Goal: Information Seeking & Learning: Learn about a topic

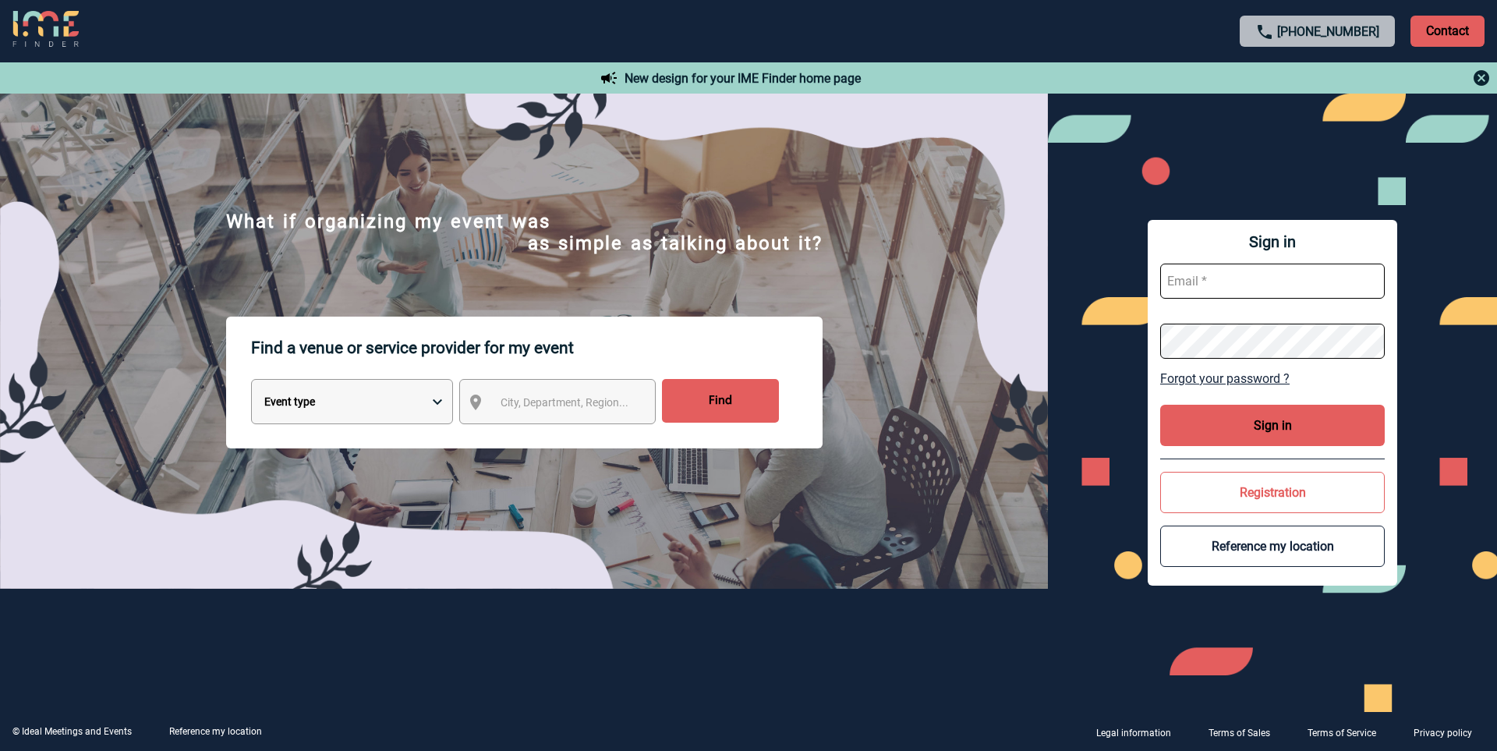
click at [1267, 290] on input "text" at bounding box center [1273, 281] width 225 height 35
type input "sandrine.vogt@afnor.org"
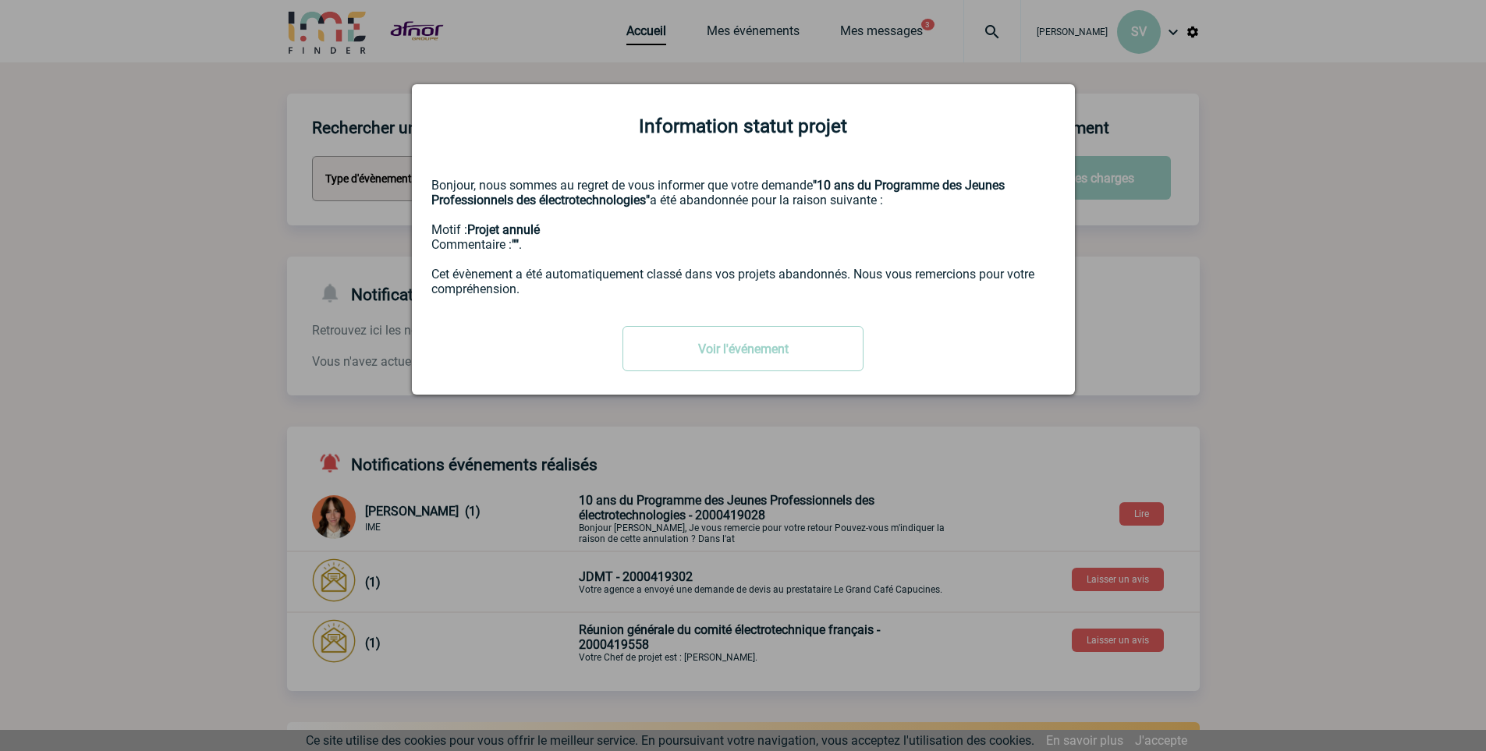
drag, startPoint x: 1033, startPoint y: 146, endPoint x: 724, endPoint y: 138, distance: 309.7
click at [1033, 146] on div "Information statut projet Bonjour, nous sommes au regret de vous informer que v…" at bounding box center [743, 239] width 663 height 310
click at [480, 264] on div "Bonjour, nous sommes au regret de vous informer que votre demande "10 ans du Pr…" at bounding box center [743, 237] width 624 height 119
click at [468, 282] on div "Bonjour, nous sommes au regret de vous informer que votre demande "10 ans du Pr…" at bounding box center [743, 237] width 624 height 119
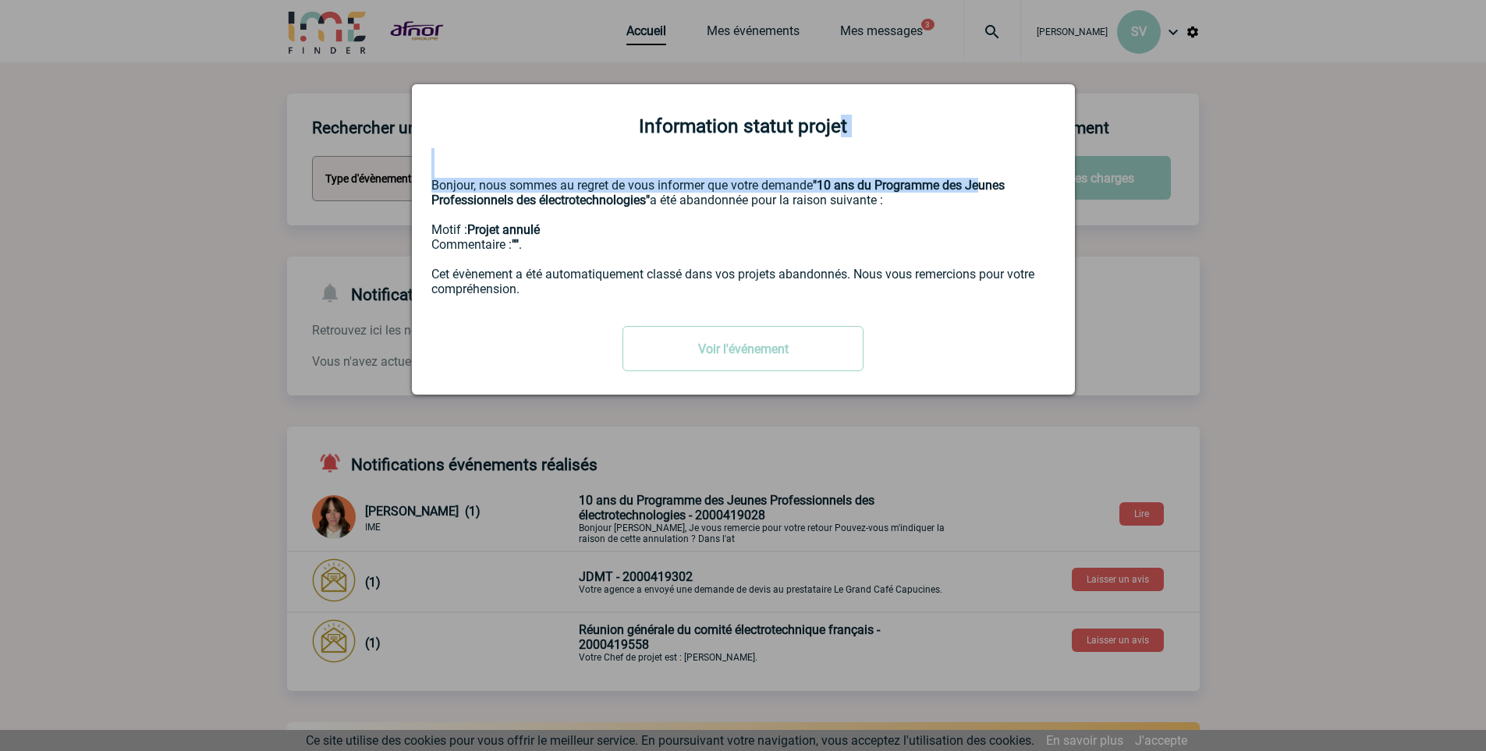
drag, startPoint x: 837, startPoint y: 124, endPoint x: 987, endPoint y: 183, distance: 160.8
click at [987, 183] on div "Information statut projet Bonjour, nous sommes au regret de vous informer que v…" at bounding box center [743, 239] width 663 height 310
click at [785, 338] on link "Voir l'événement" at bounding box center [742, 348] width 241 height 45
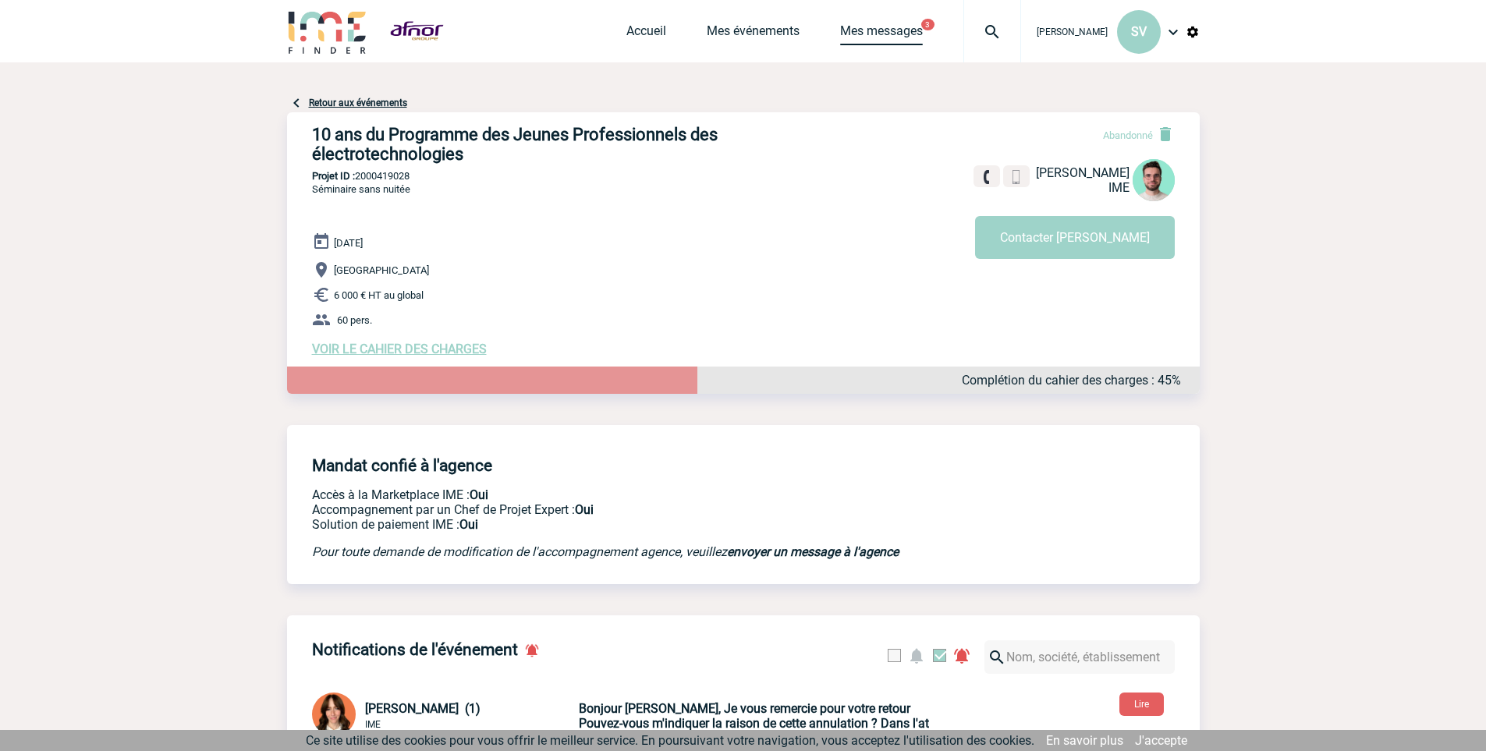
click at [885, 30] on link "Mes messages" at bounding box center [881, 34] width 83 height 22
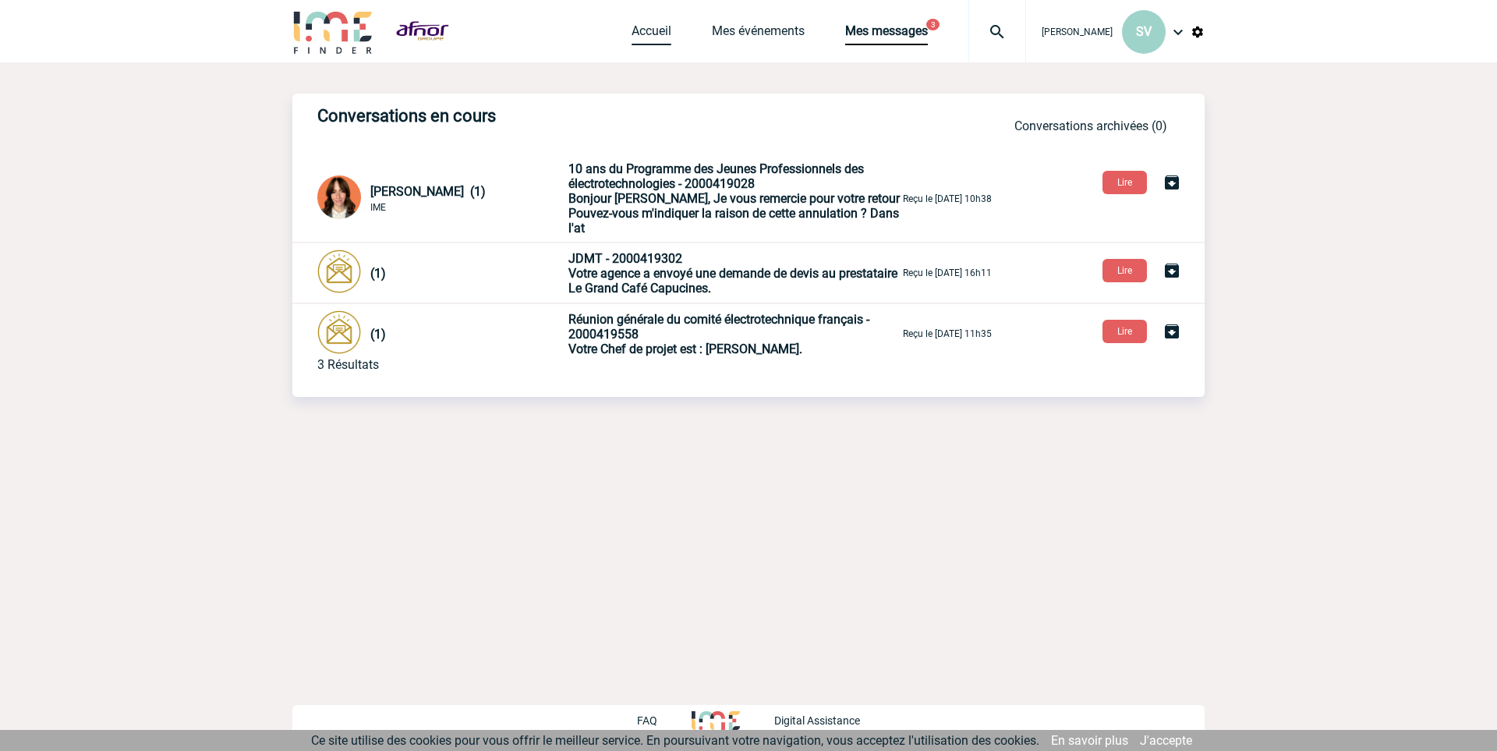
click at [652, 32] on link "Accueil" at bounding box center [652, 34] width 40 height 22
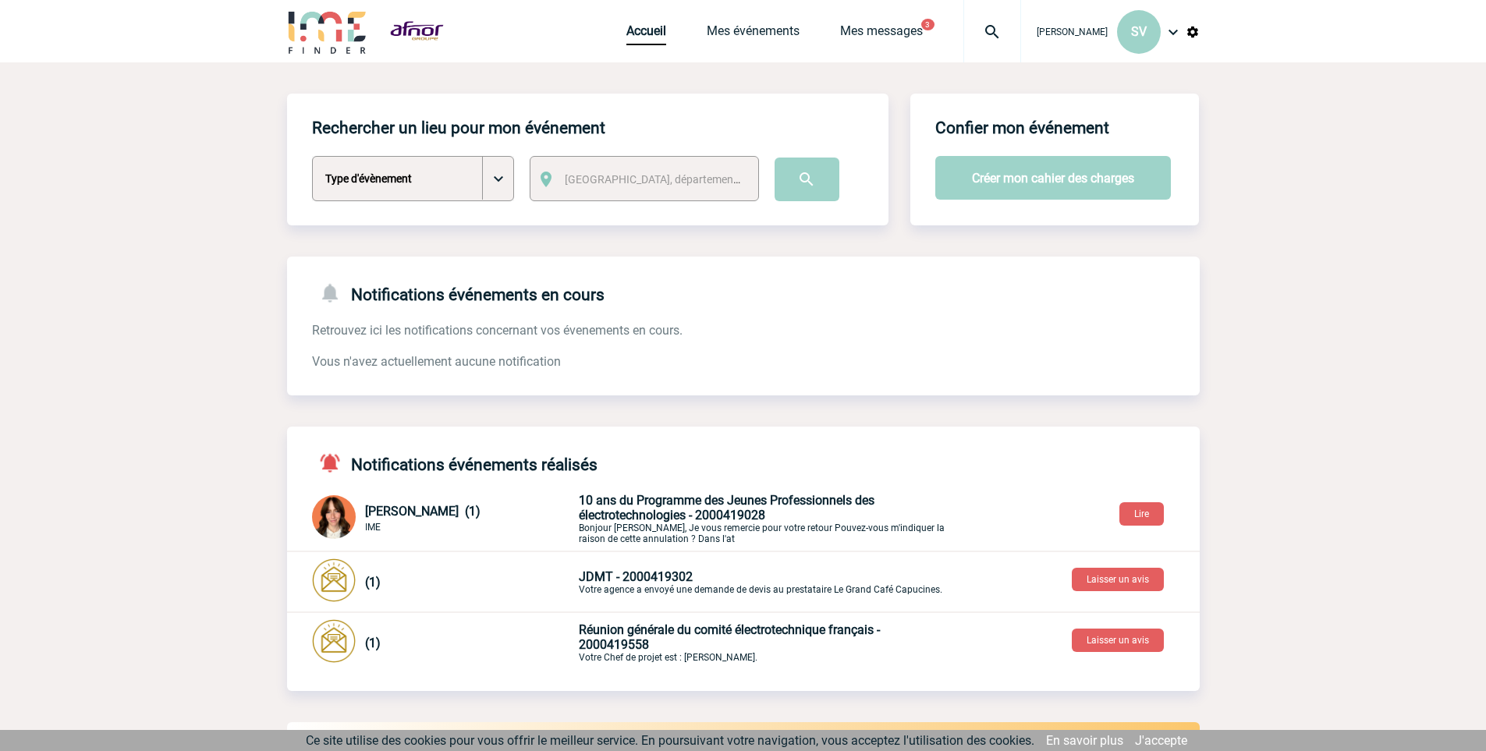
click at [496, 177] on select "Type d'évènement Séminaire avec nuitée Séminaire sans nuitée Repas de groupe Te…" at bounding box center [413, 178] width 202 height 45
select select "9"
click at [312, 157] on select "Type d'évènement Séminaire avec nuitée Séminaire sans nuitée Repas de groupe Te…" at bounding box center [413, 178] width 202 height 45
click at [676, 186] on span "[GEOGRAPHIC_DATA], département, région..." at bounding box center [657, 179] width 198 height 22
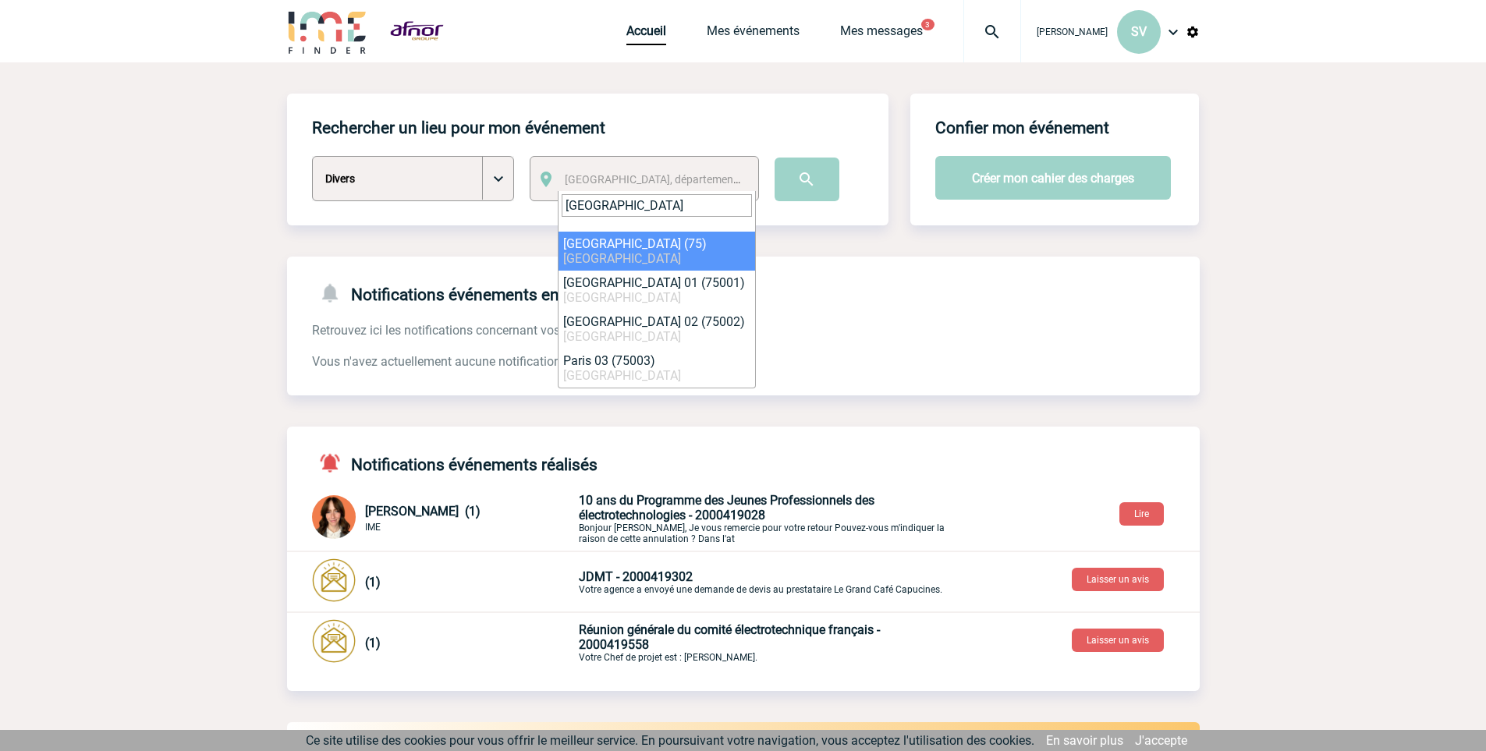
type input "paris"
select select "3"
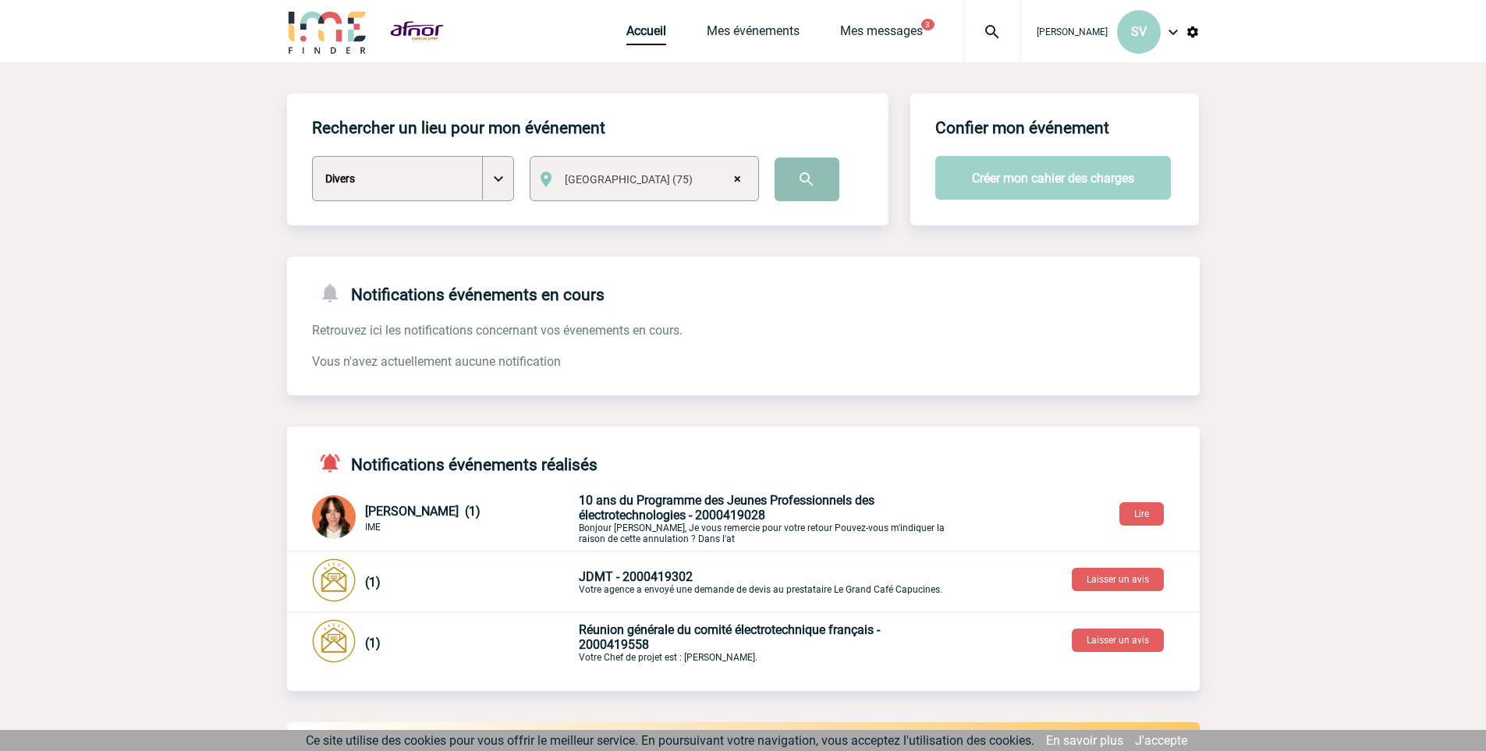
click at [808, 187] on input "image" at bounding box center [806, 180] width 65 height 44
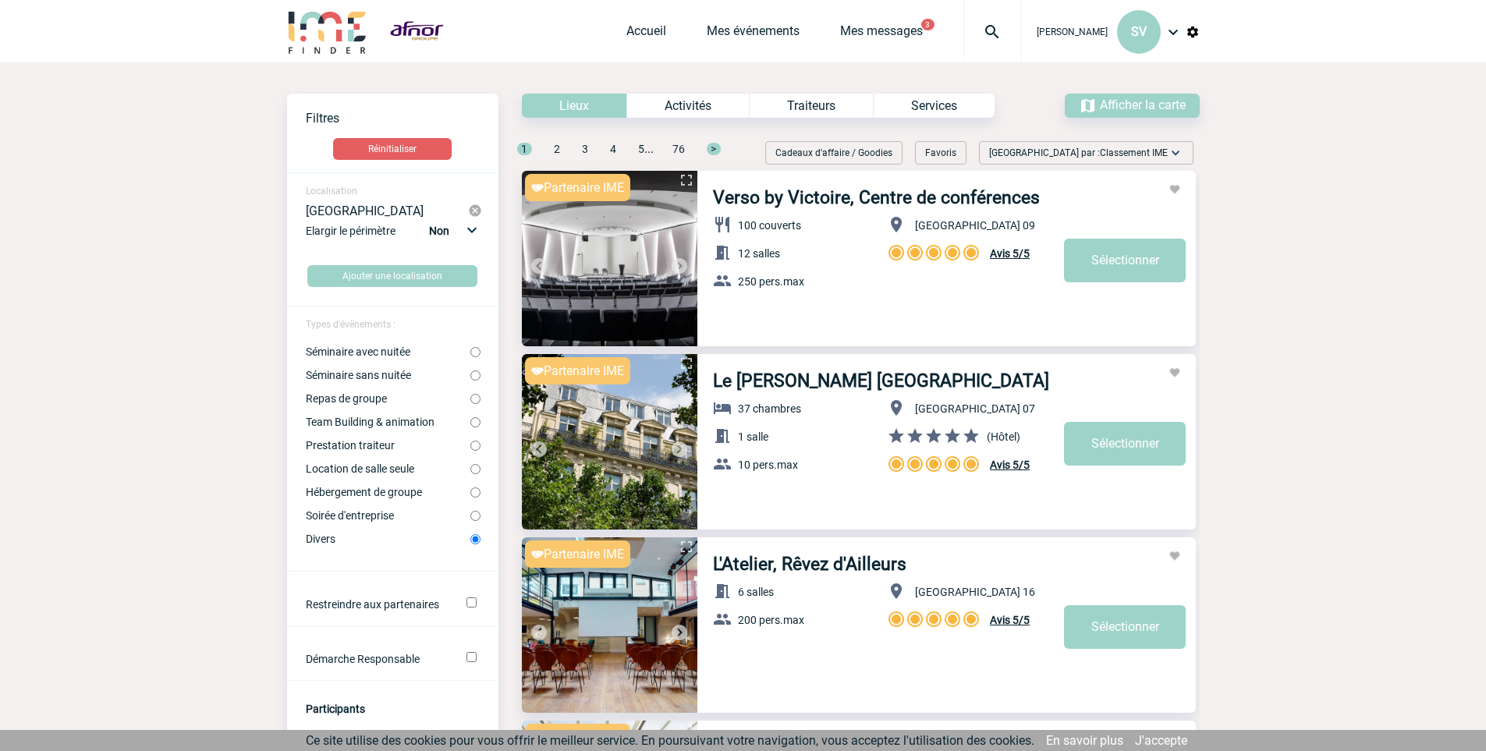
click at [1003, 26] on img at bounding box center [992, 32] width 56 height 19
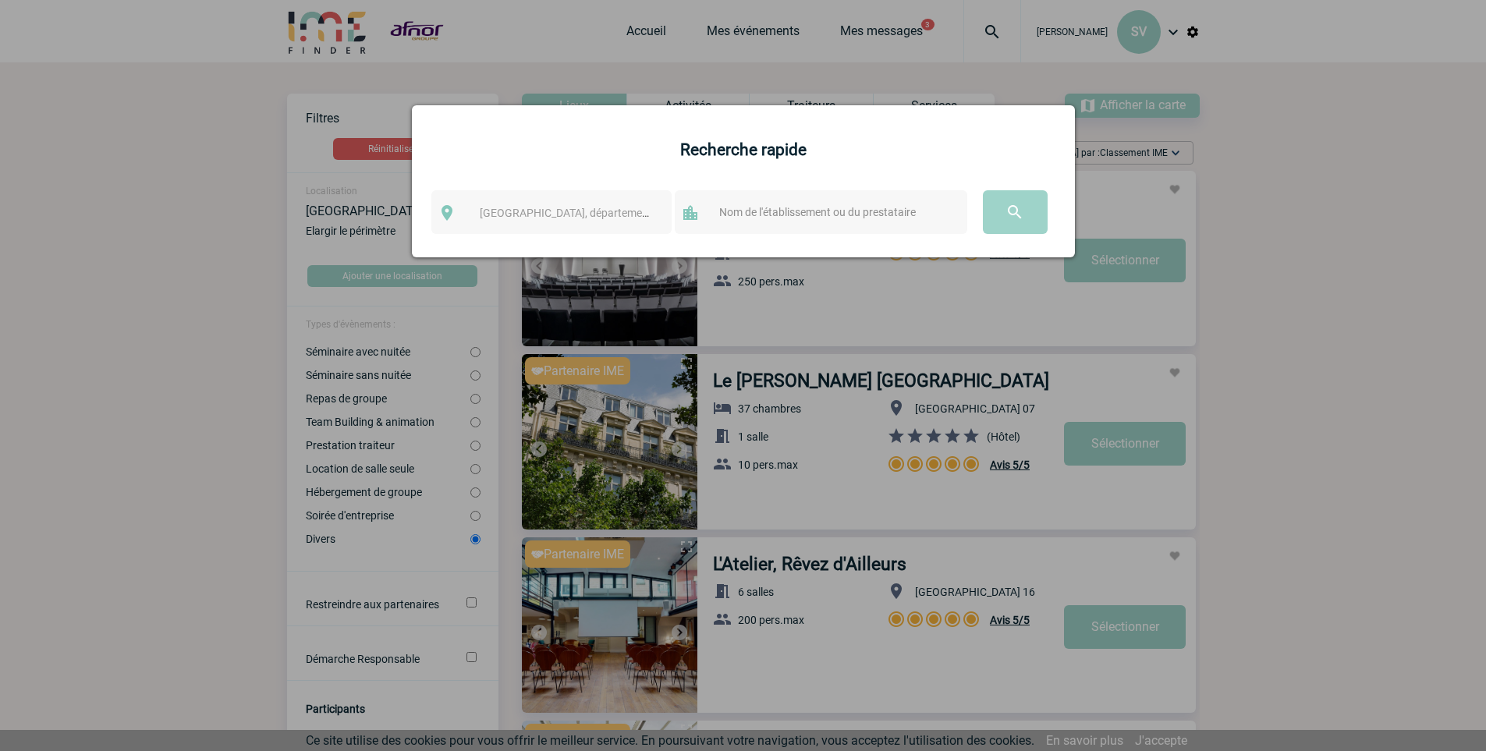
drag, startPoint x: 1429, startPoint y: 197, endPoint x: 1402, endPoint y: 186, distance: 29.1
click at [1419, 196] on div at bounding box center [743, 375] width 1486 height 751
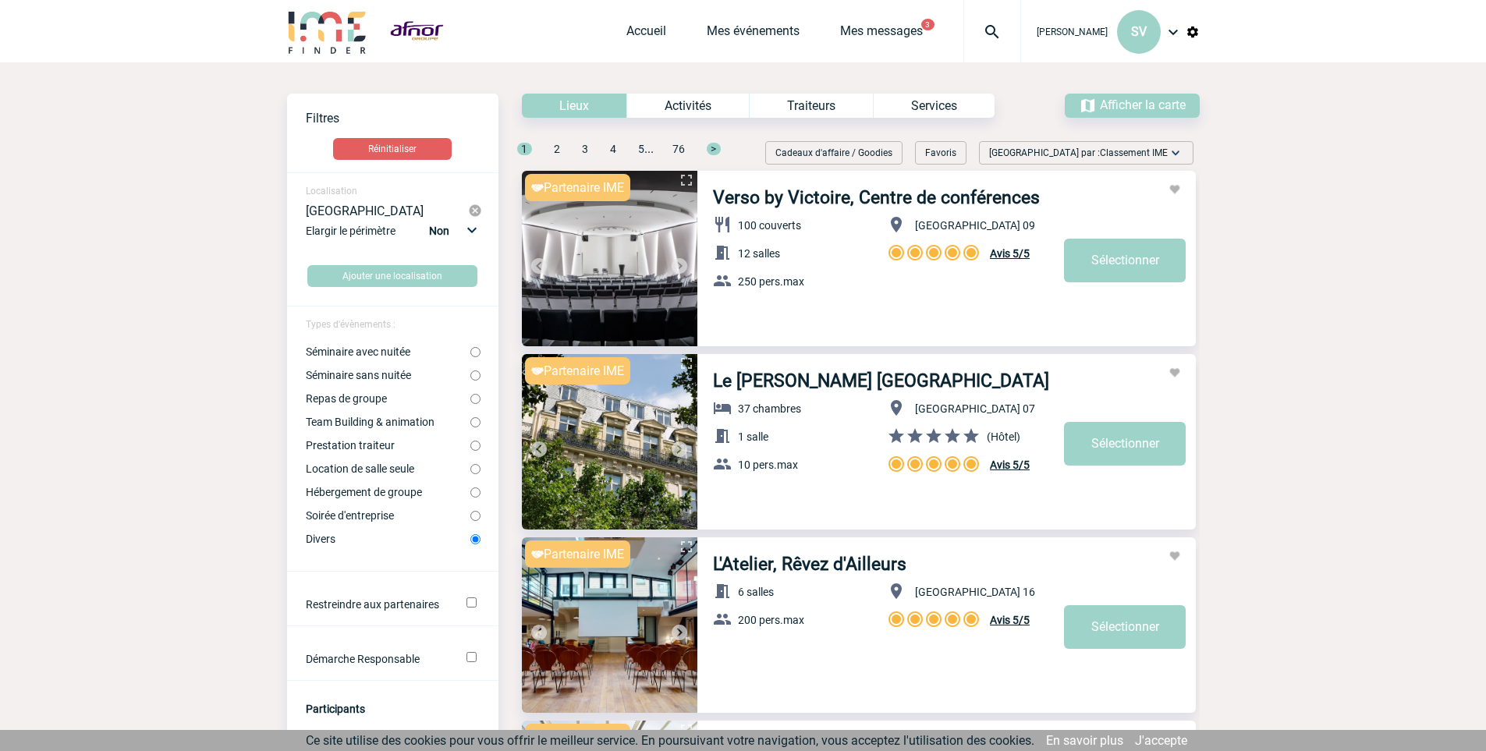
click at [688, 112] on div "Activités" at bounding box center [687, 106] width 122 height 24
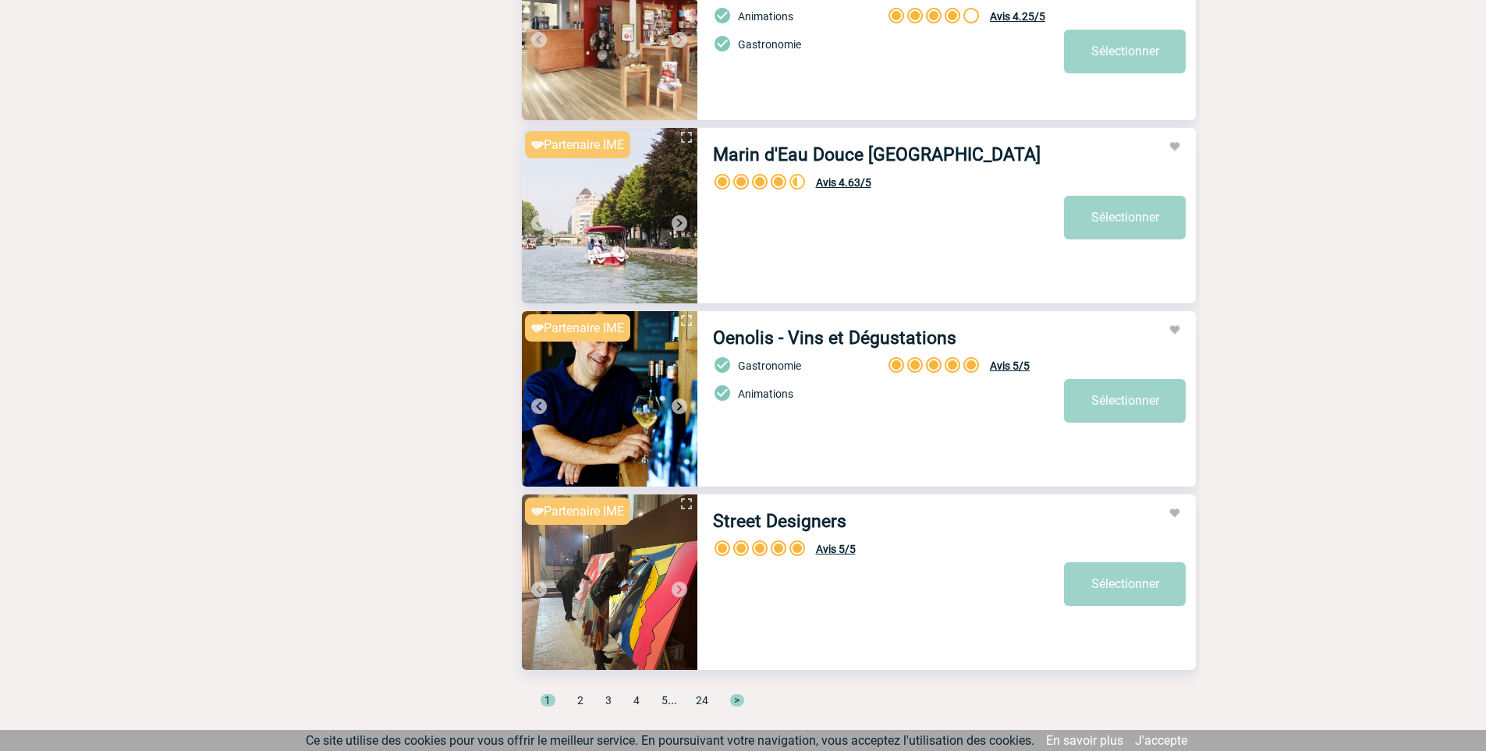
scroll to position [5033, 0]
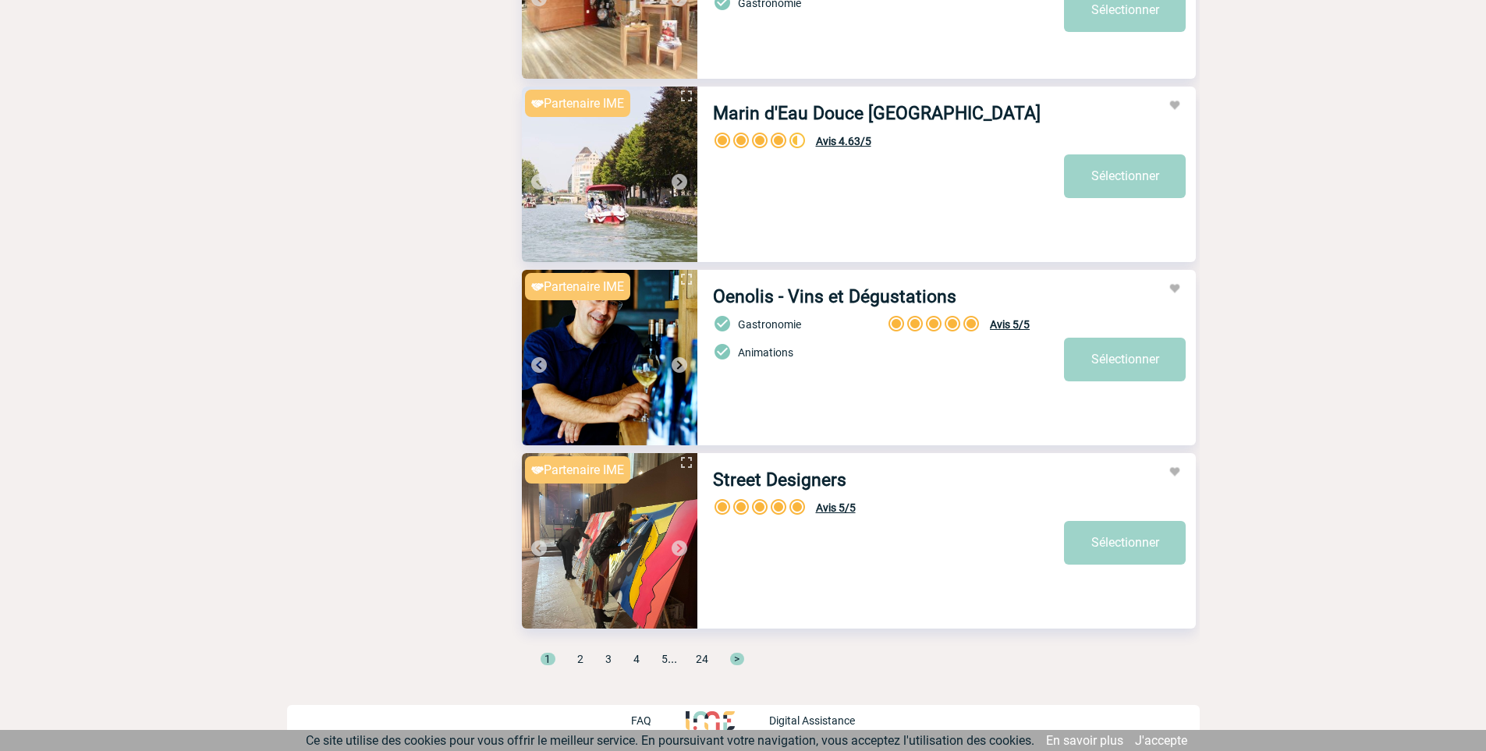
click at [581, 661] on span "2" at bounding box center [580, 659] width 6 height 12
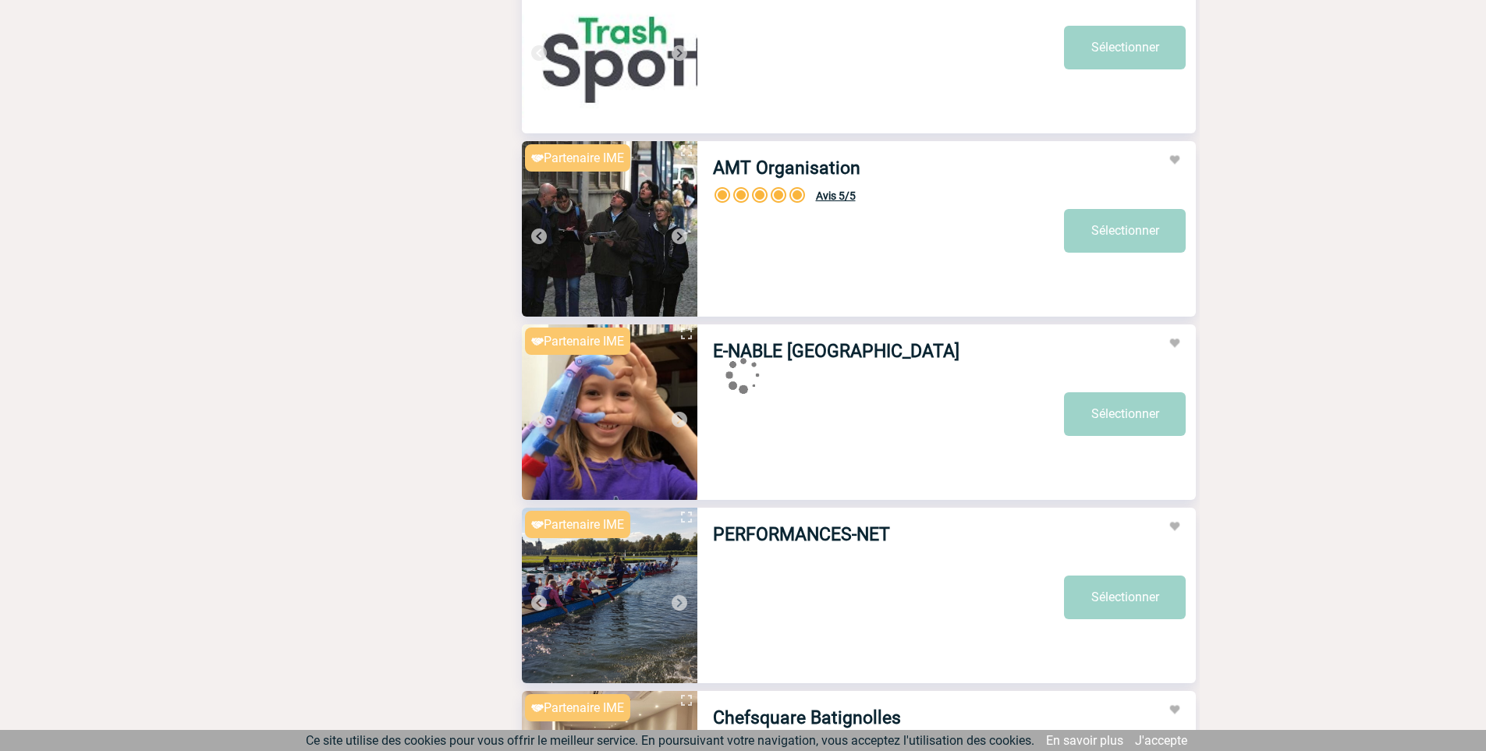
scroll to position [0, 0]
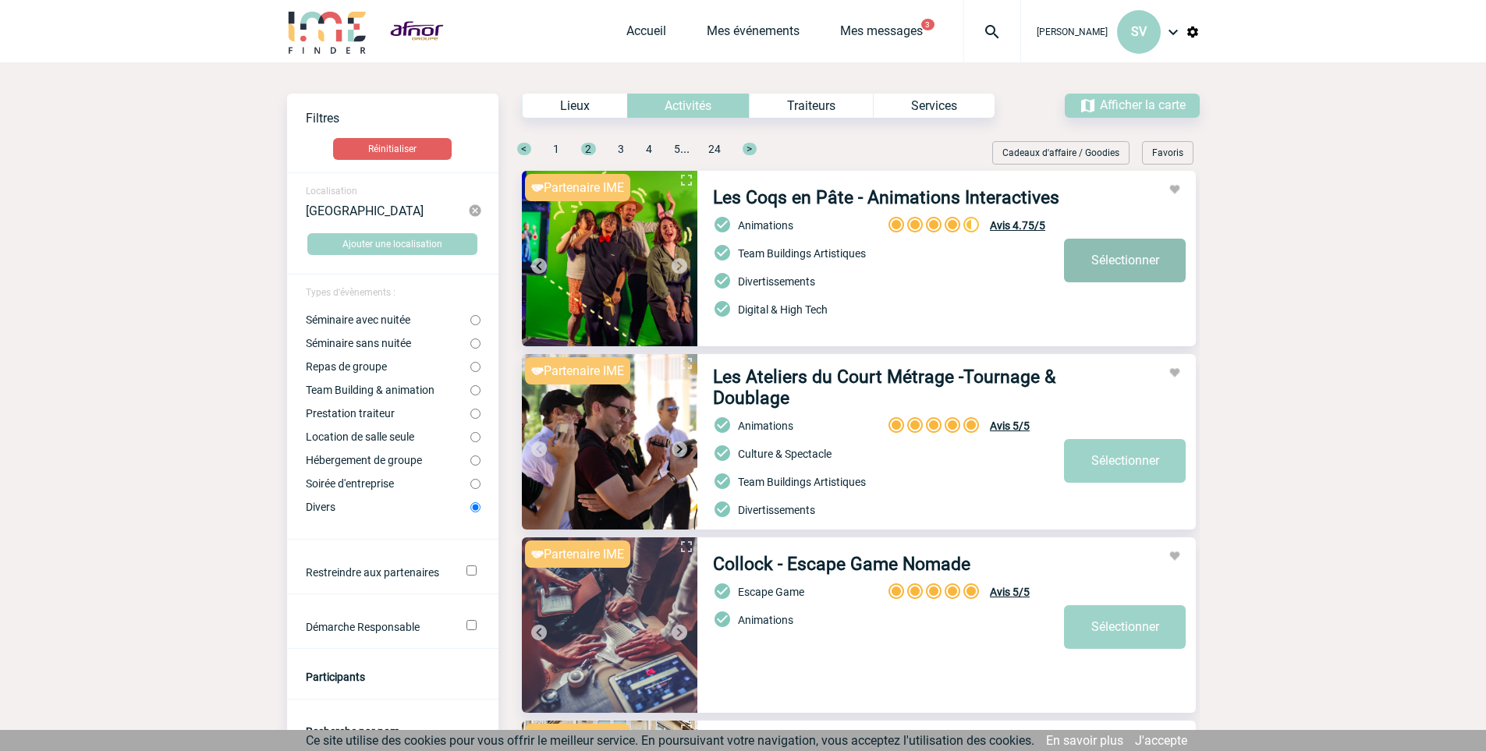
click at [1119, 256] on link "Sélectionner" at bounding box center [1125, 261] width 122 height 44
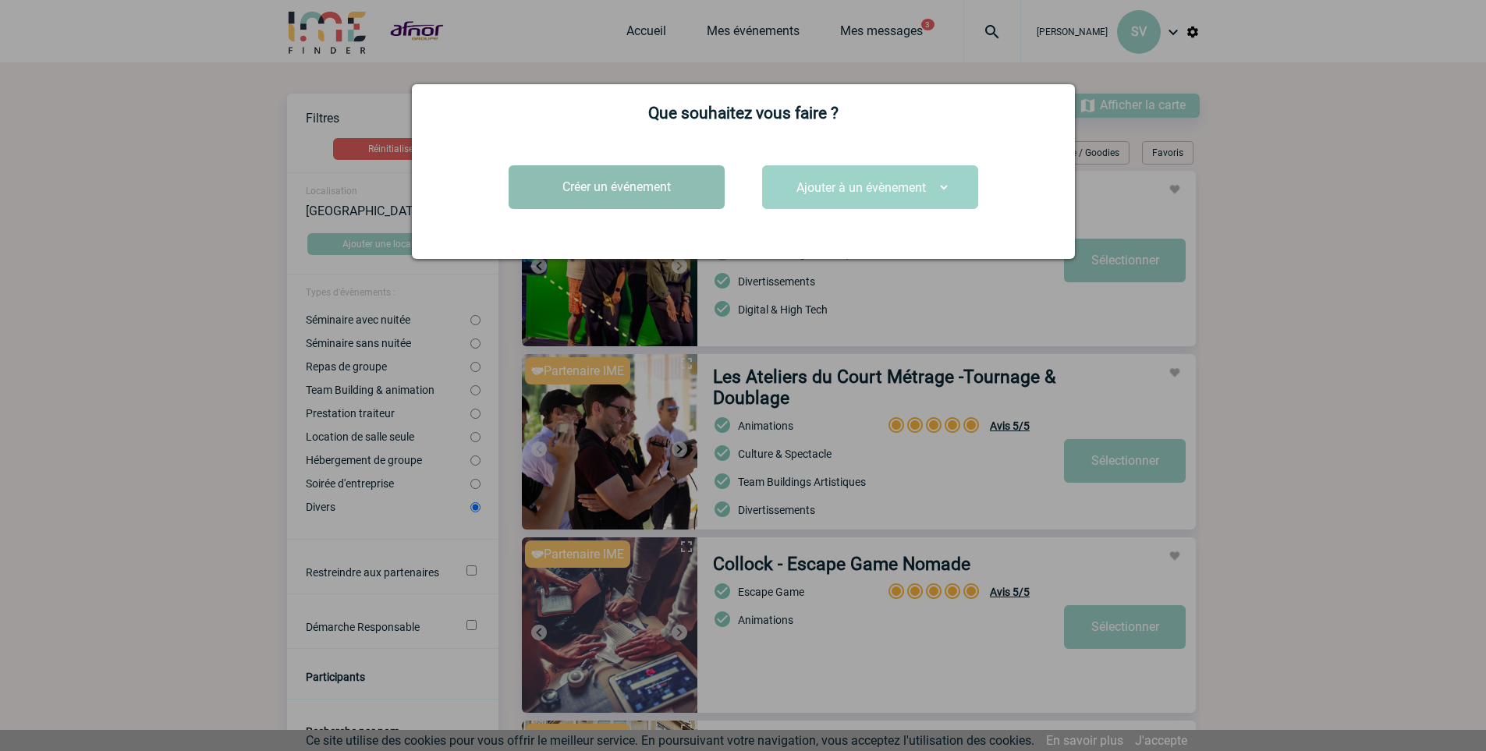
click at [682, 184] on button "Créer un événement" at bounding box center [617, 187] width 216 height 44
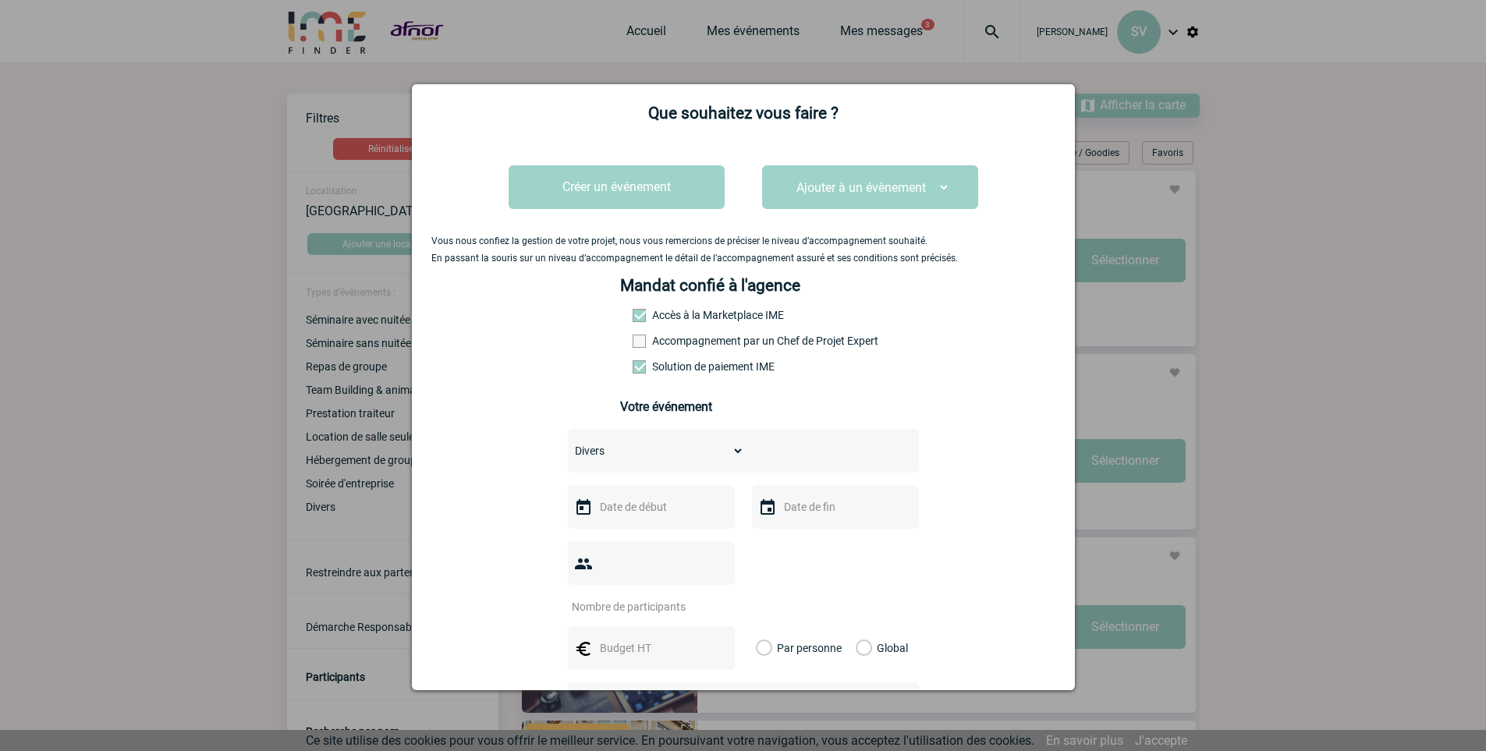
scroll to position [255, 0]
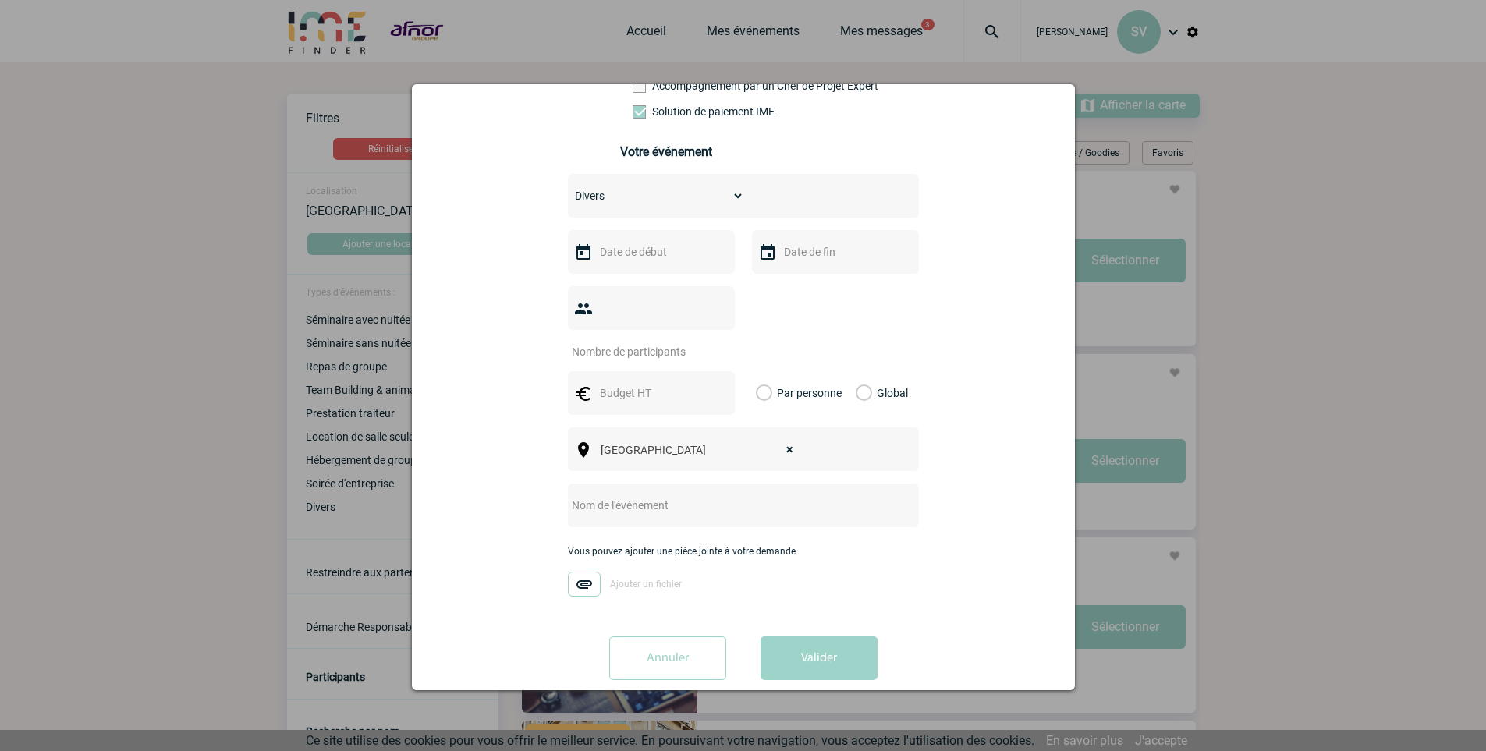
click at [672, 636] on input "Annuler" at bounding box center [667, 658] width 117 height 44
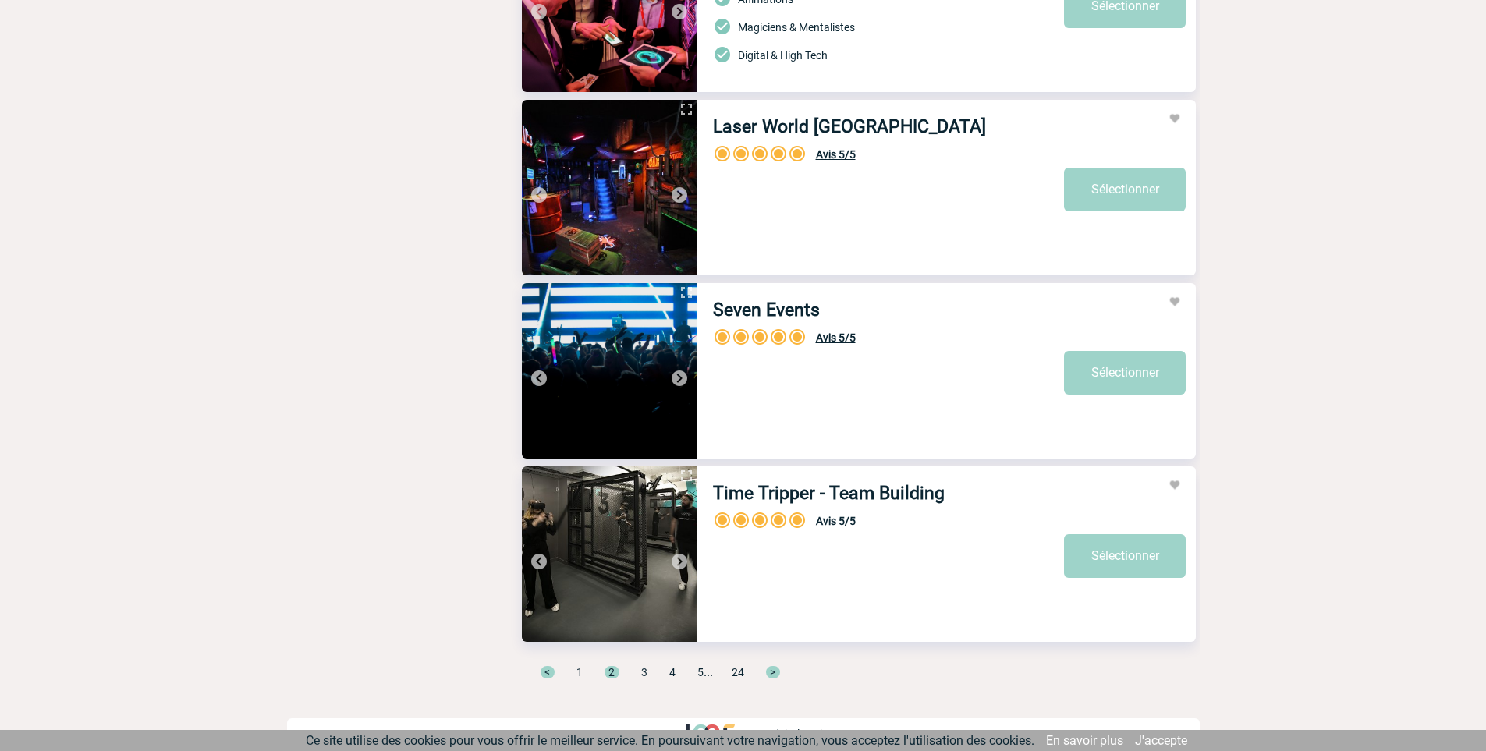
scroll to position [5033, 0]
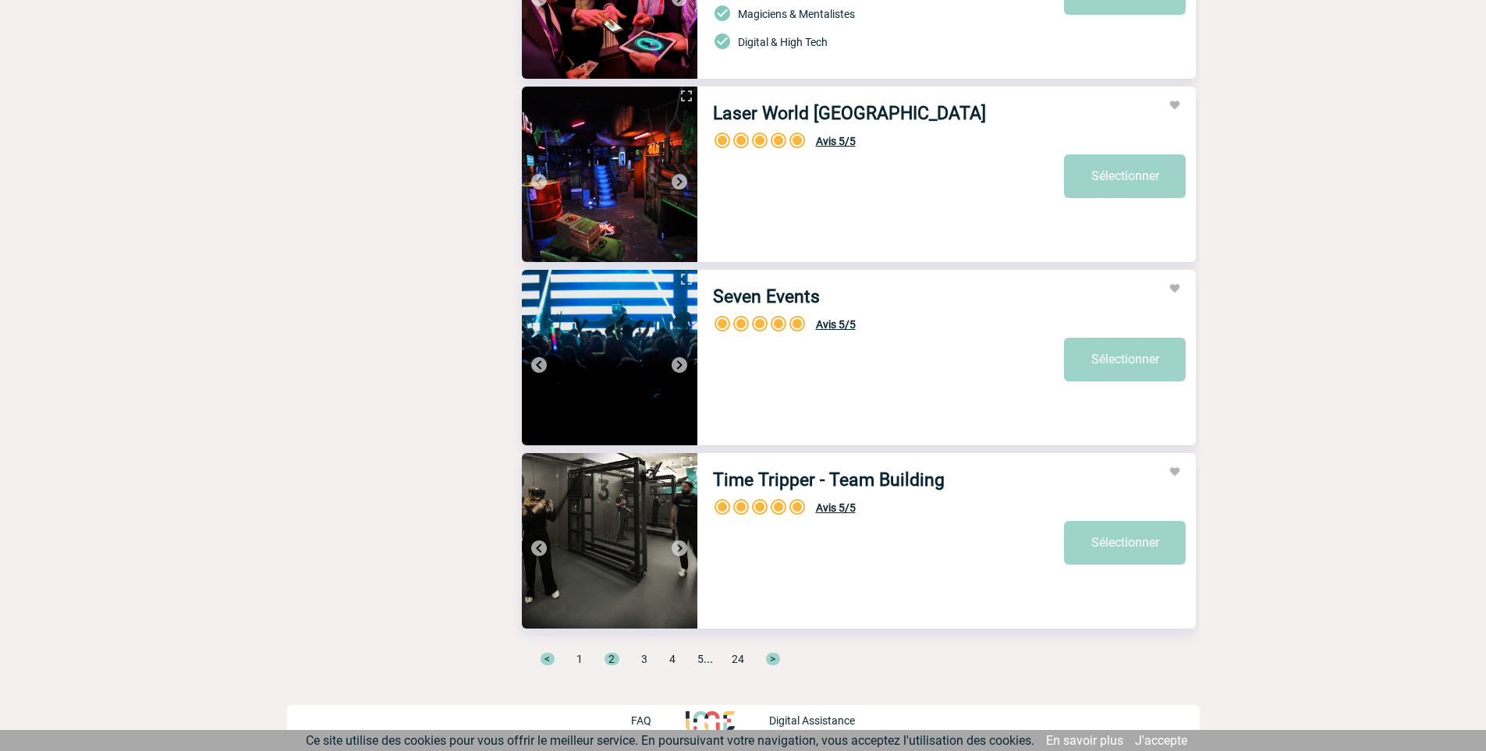
click at [643, 657] on span "3" at bounding box center [644, 659] width 6 height 12
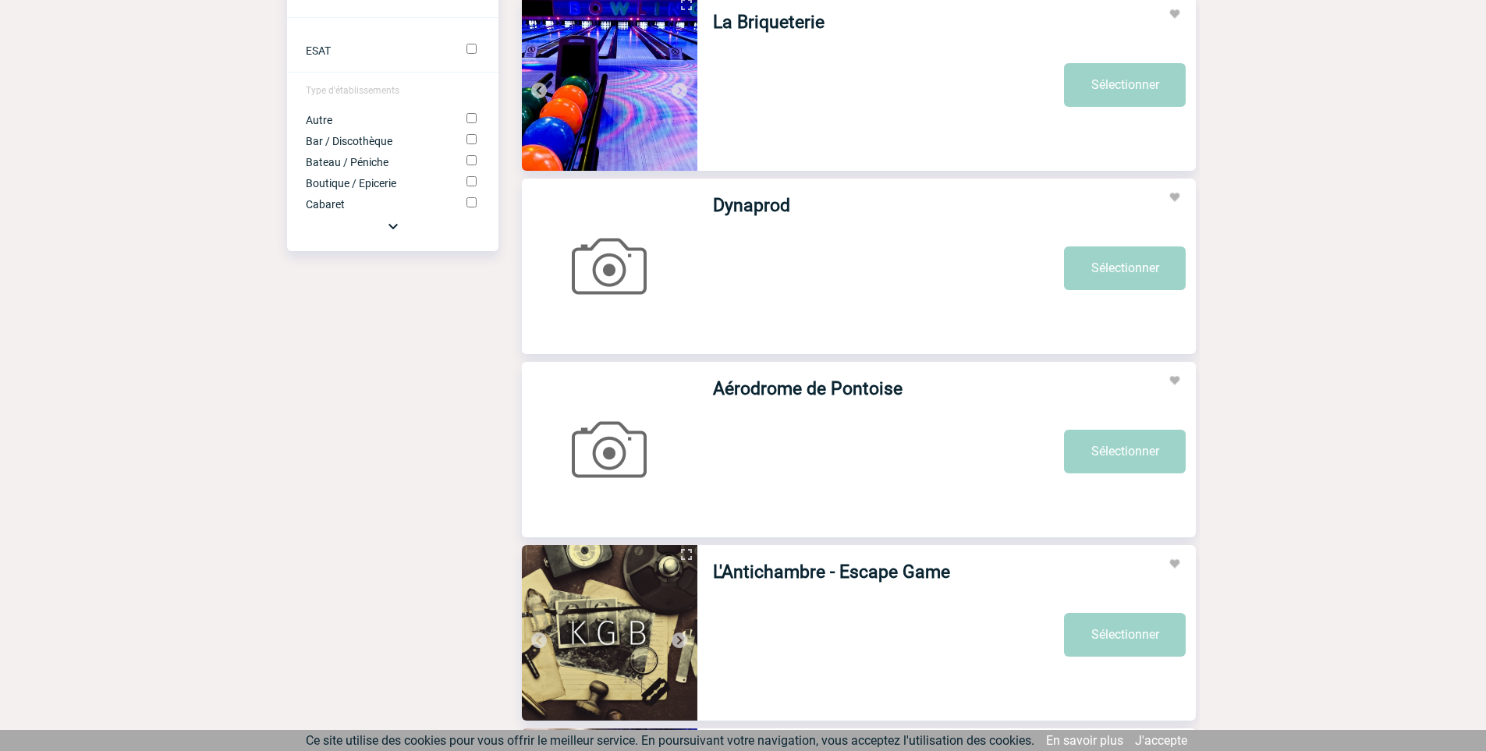
scroll to position [1014, 0]
